Goal: Find specific page/section: Find specific page/section

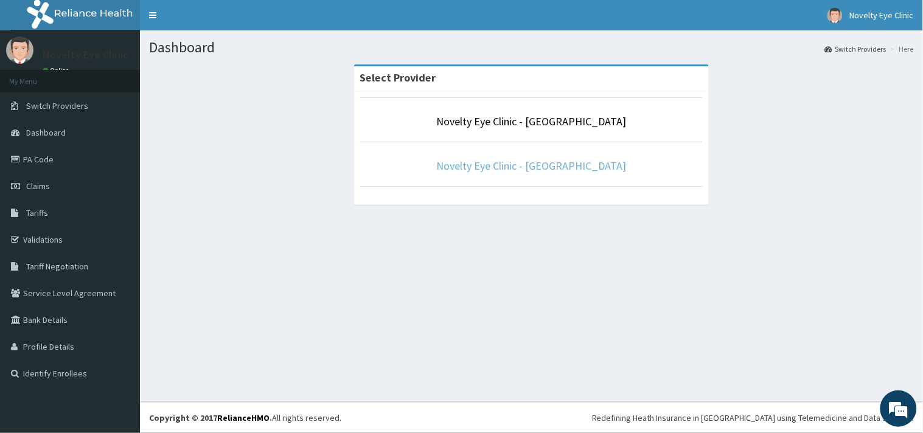
click at [533, 161] on link "Novelty Eye Clinic - [GEOGRAPHIC_DATA]" at bounding box center [532, 166] width 190 height 14
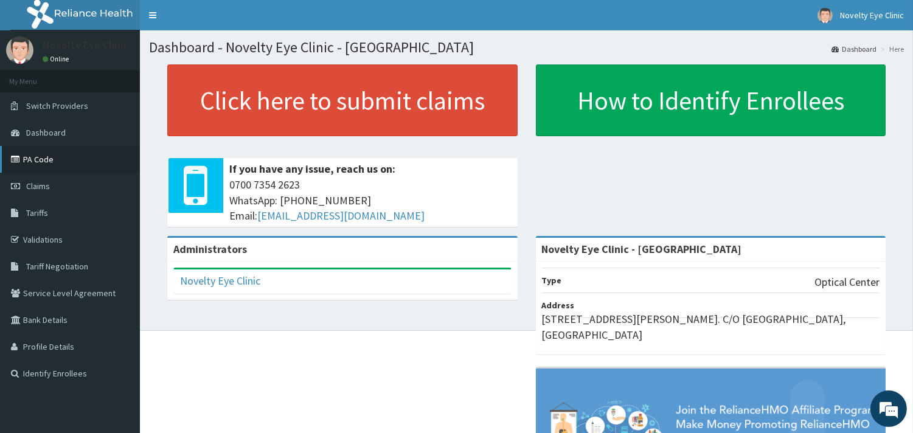
click at [69, 155] on link "PA Code" at bounding box center [70, 159] width 140 height 27
